Goal: Task Accomplishment & Management: Manage account settings

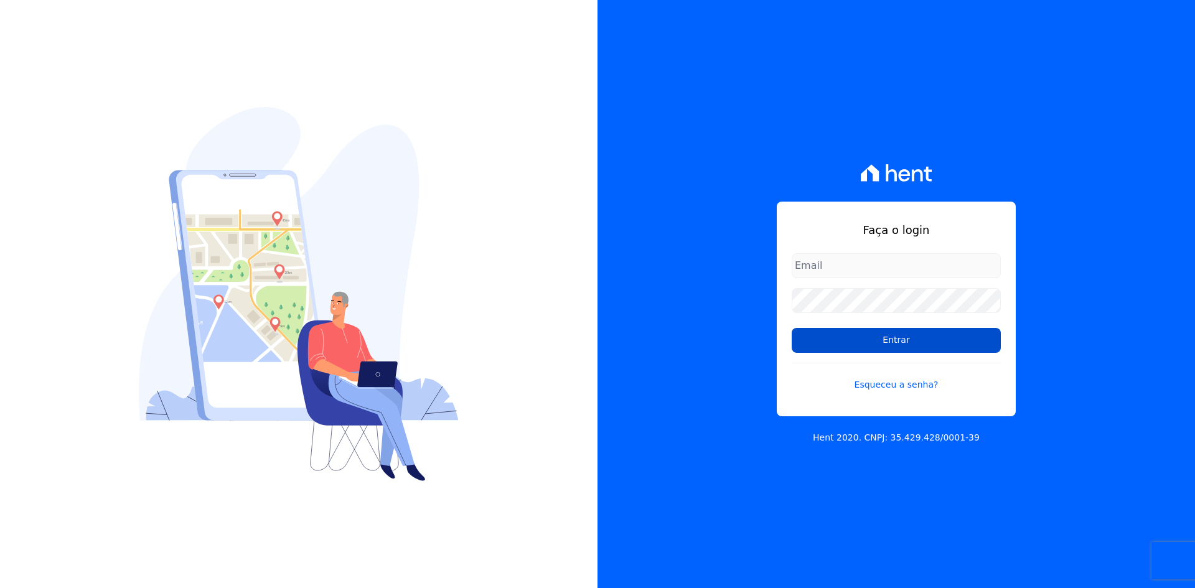
type input "[EMAIL_ADDRESS][DOMAIN_NAME]"
click at [864, 342] on input "Entrar" at bounding box center [896, 340] width 209 height 25
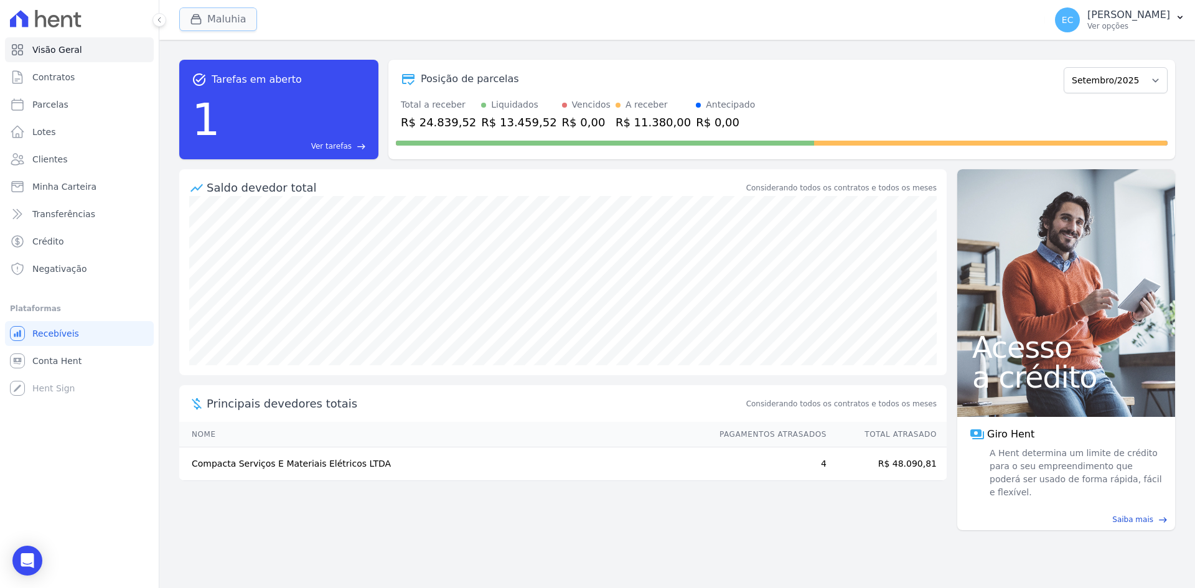
click at [233, 22] on button "Maluhia" at bounding box center [218, 19] width 78 height 24
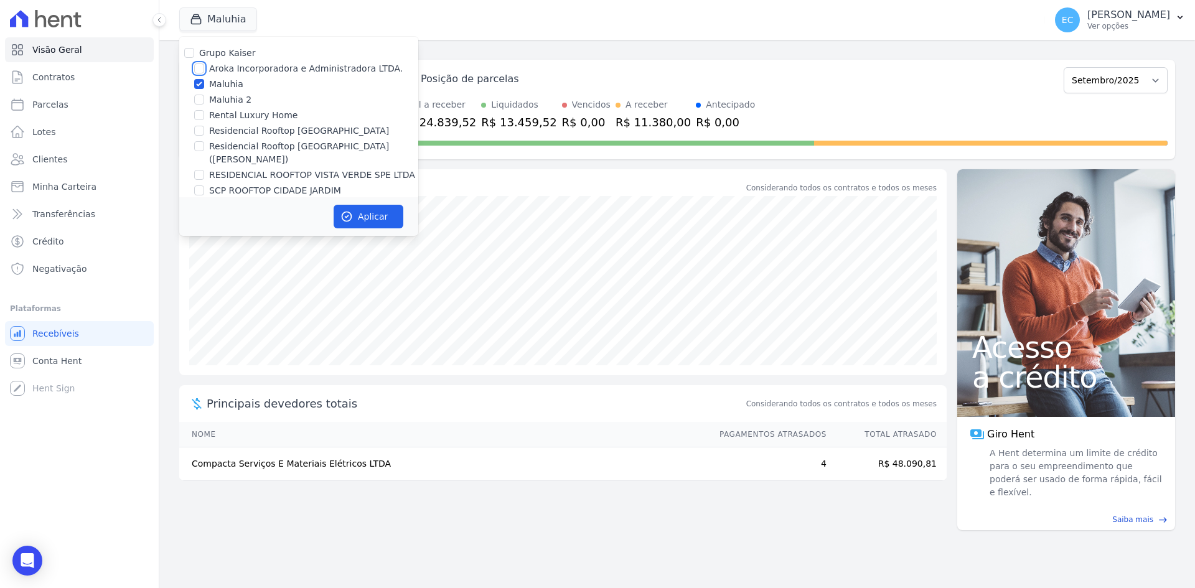
click at [202, 68] on input "Aroka Incorporadora e Administradora LTDA." at bounding box center [199, 68] width 10 height 10
checkbox input "true"
click at [196, 83] on input "Maluhia" at bounding box center [199, 84] width 10 height 10
checkbox input "false"
click at [341, 215] on icon "button" at bounding box center [346, 216] width 12 height 12
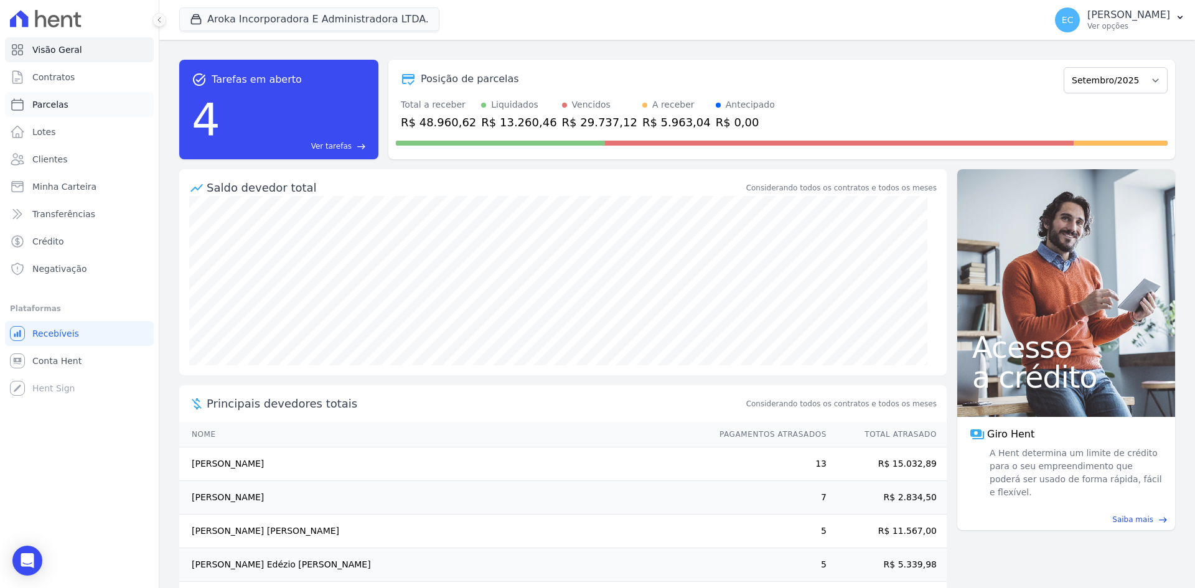
click at [80, 106] on link "Parcelas" at bounding box center [79, 104] width 149 height 25
select select
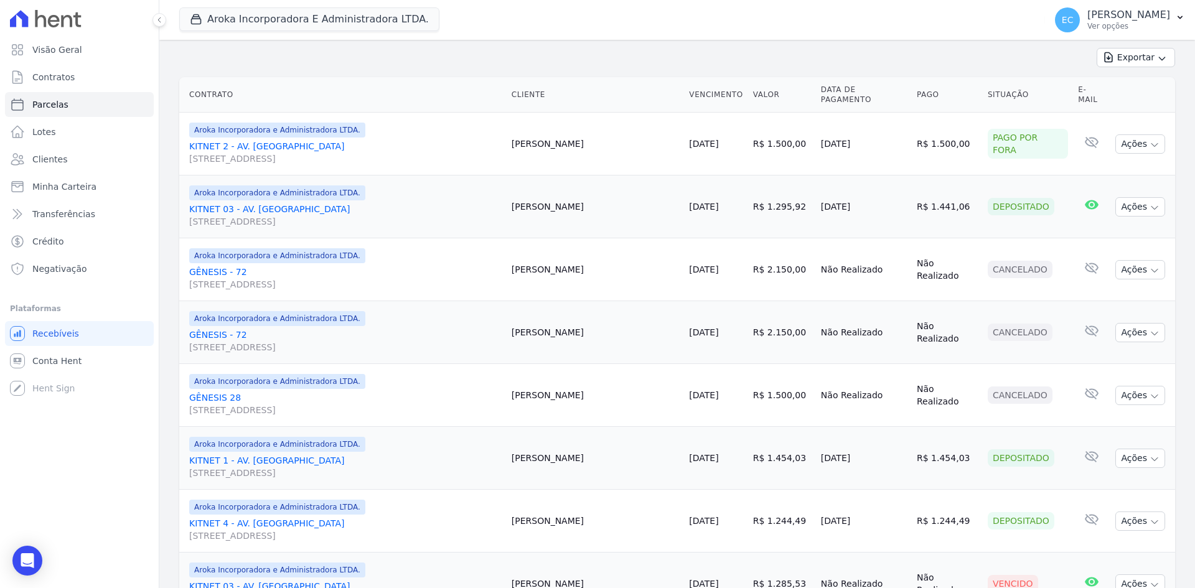
scroll to position [330, 0]
